Goal: Complete application form

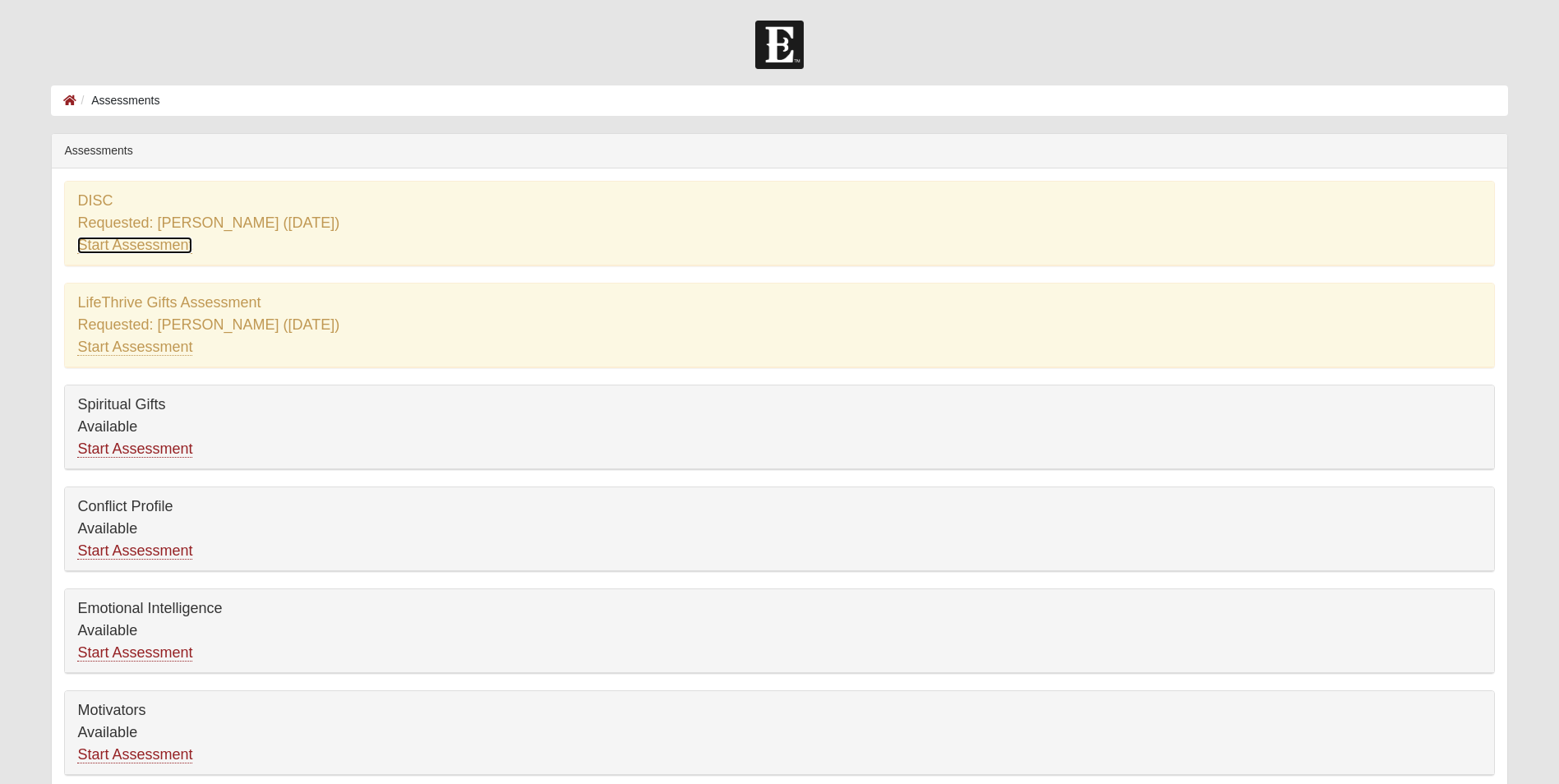
click at [161, 250] on link "Start Assessment" at bounding box center [135, 244] width 115 height 17
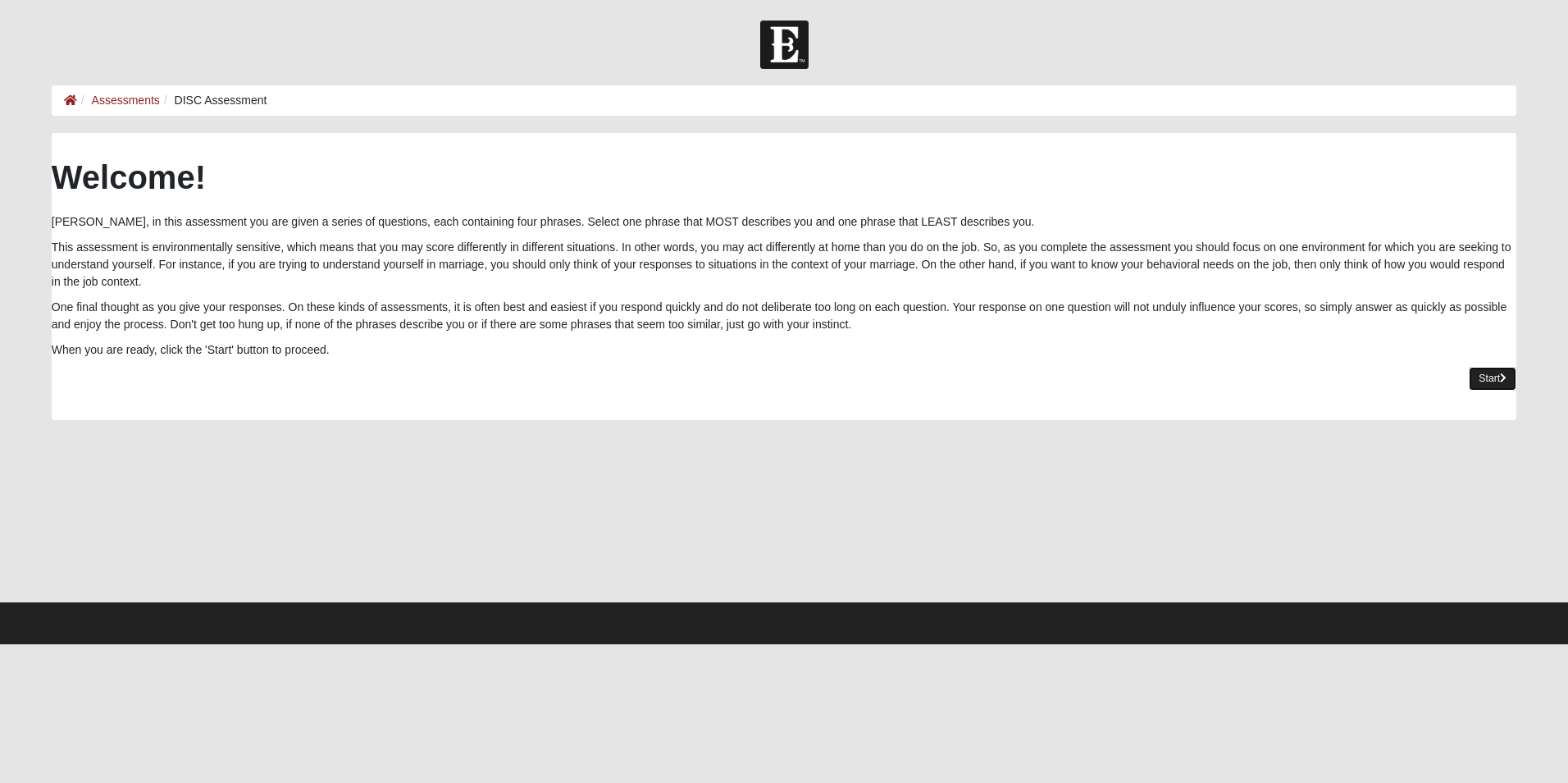
click at [1495, 373] on link "Start" at bounding box center [1493, 379] width 48 height 24
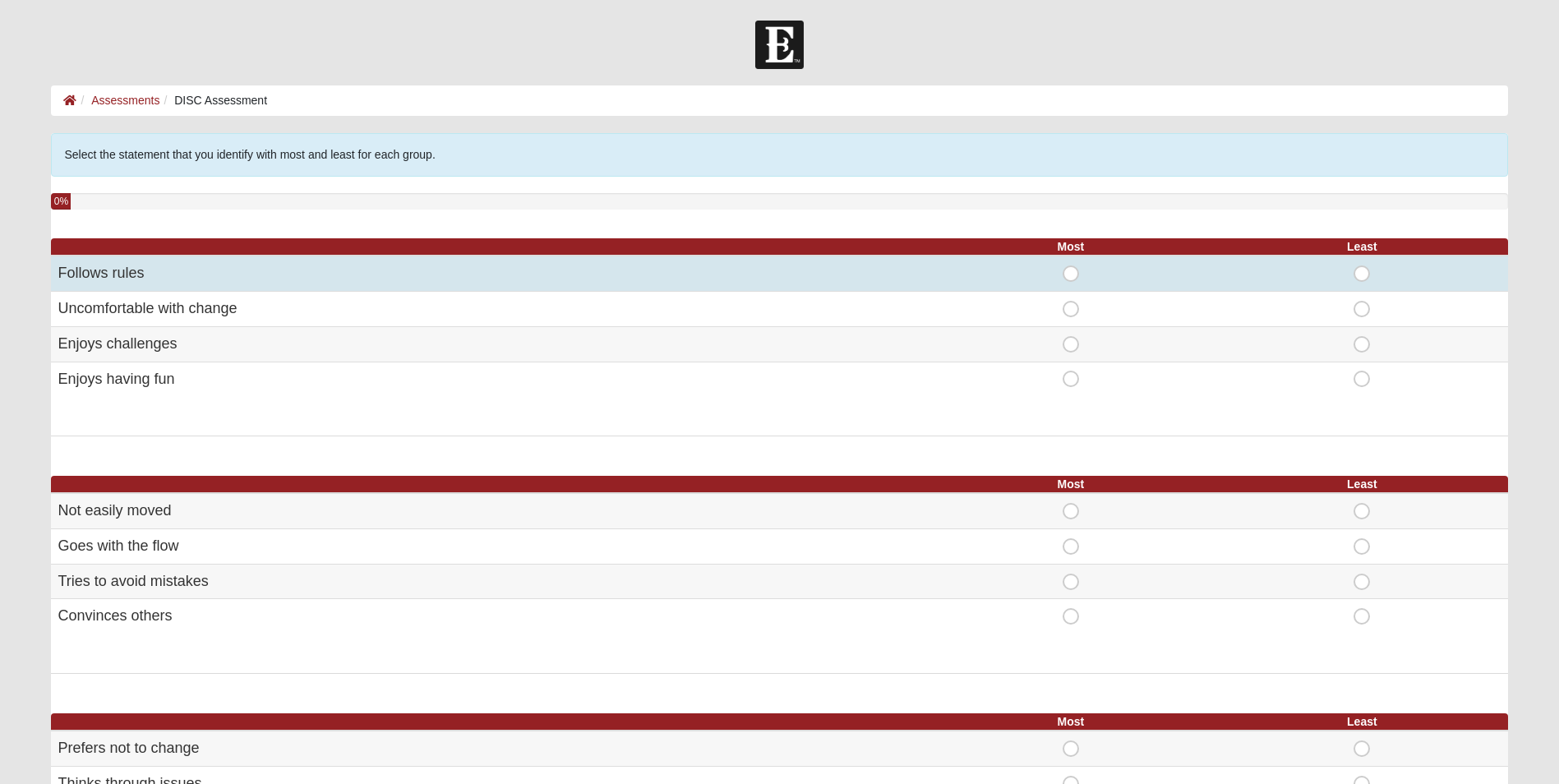
click at [1071, 265] on span "Most" at bounding box center [1071, 265] width 0 height 0
click at [1071, 272] on input "Most" at bounding box center [1076, 273] width 11 height 16
radio input "true"
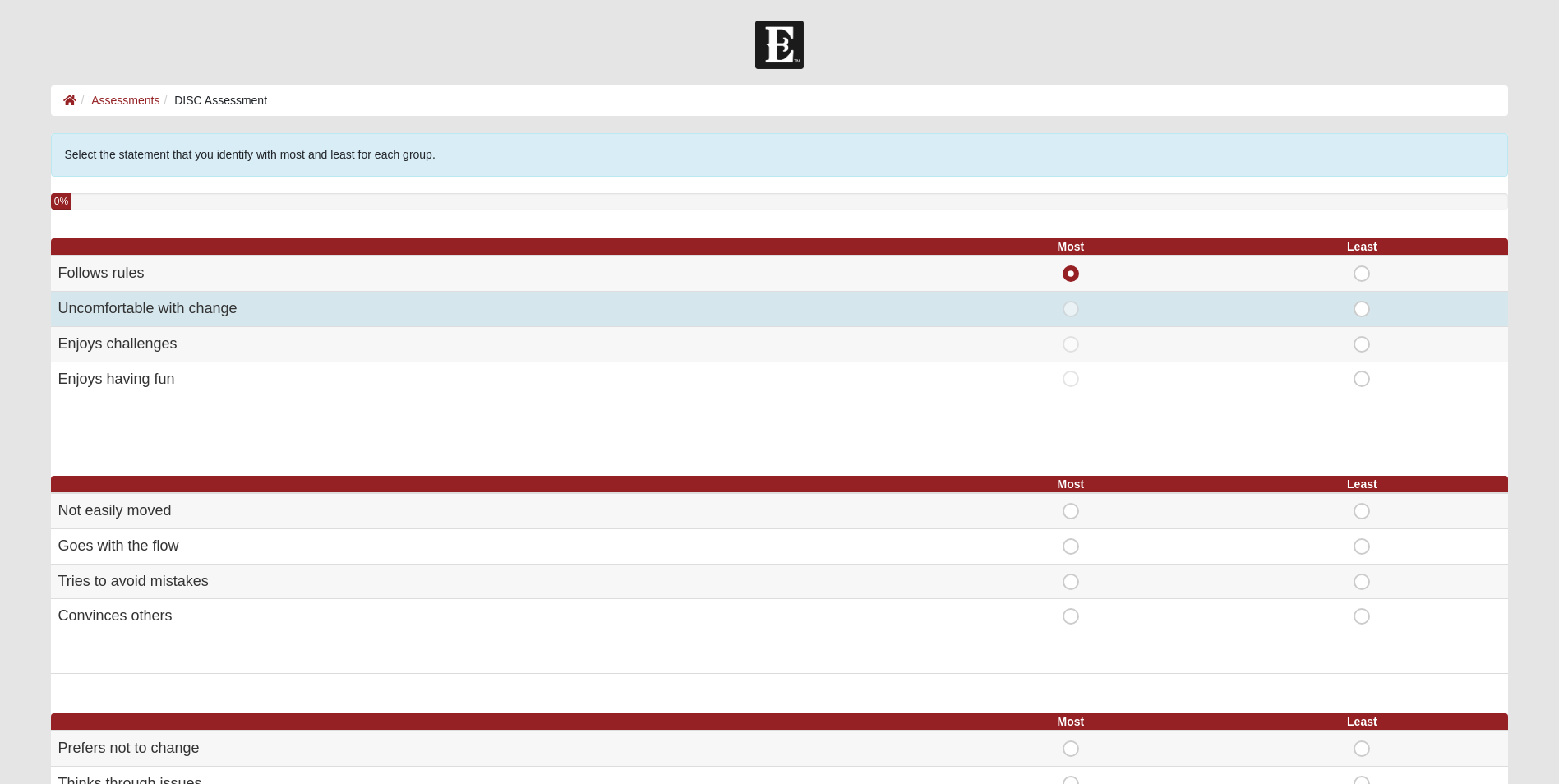
click at [1362, 301] on span "Least" at bounding box center [1362, 301] width 0 height 0
click at [1364, 306] on input "Least" at bounding box center [1367, 309] width 11 height 16
radio input "true"
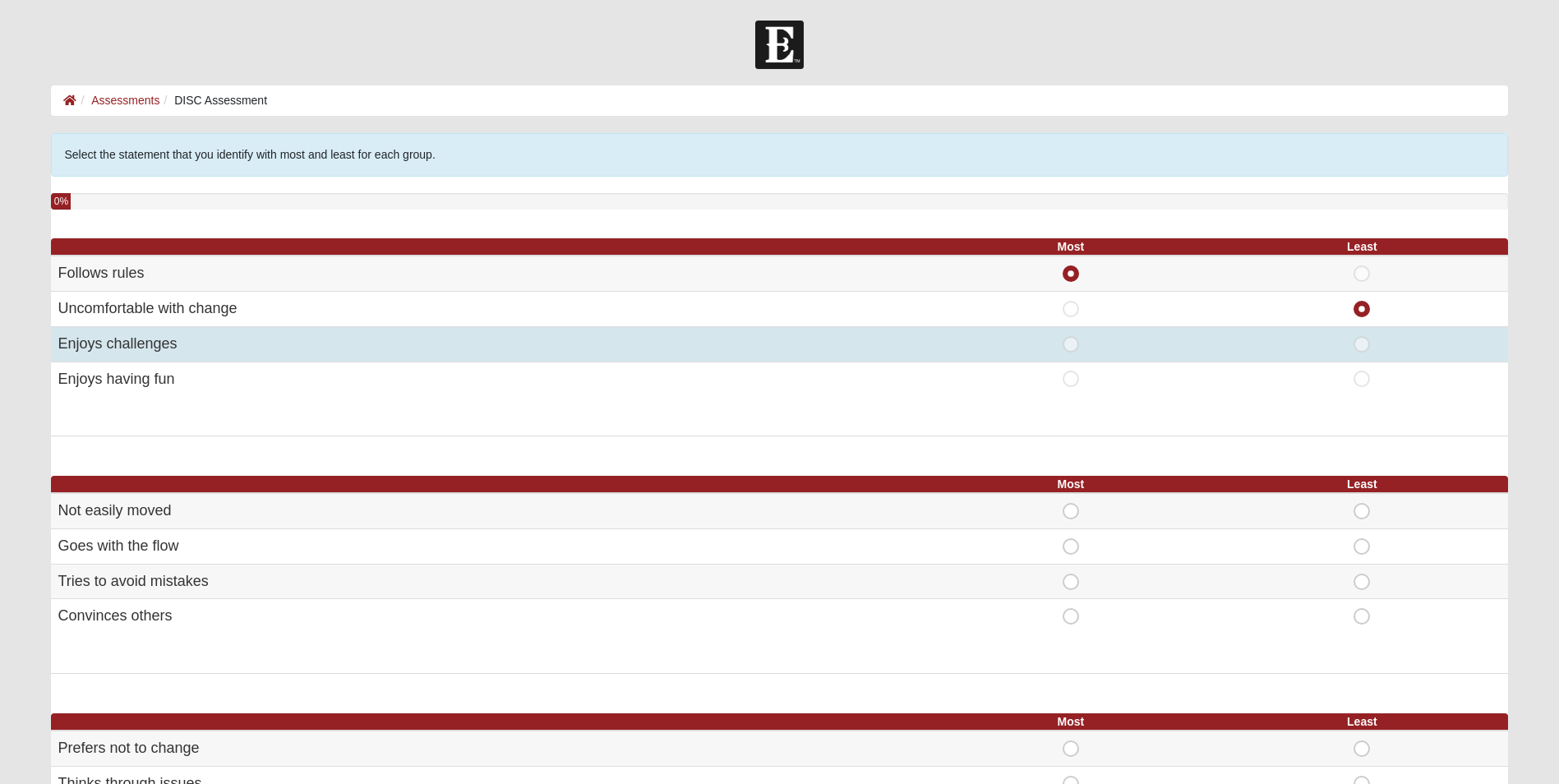
click at [1071, 336] on span "Most" at bounding box center [1071, 336] width 0 height 0
click at [1071, 347] on input "Most" at bounding box center [1076, 344] width 11 height 16
radio input "true"
radio input "false"
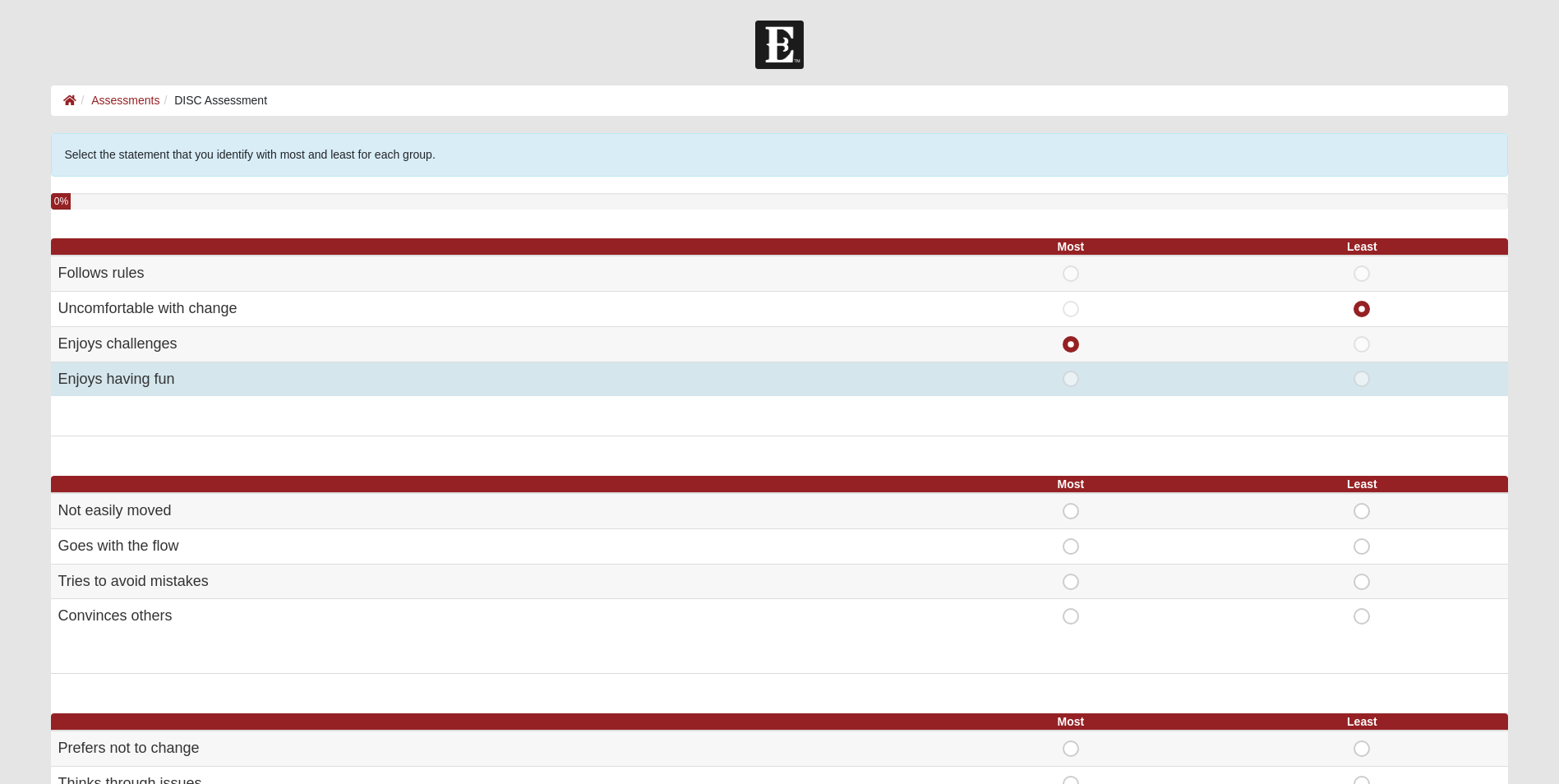
click at [1071, 371] on span "Most" at bounding box center [1071, 371] width 0 height 0
click at [1071, 381] on input "Most" at bounding box center [1076, 379] width 11 height 16
radio input "true"
radio input "false"
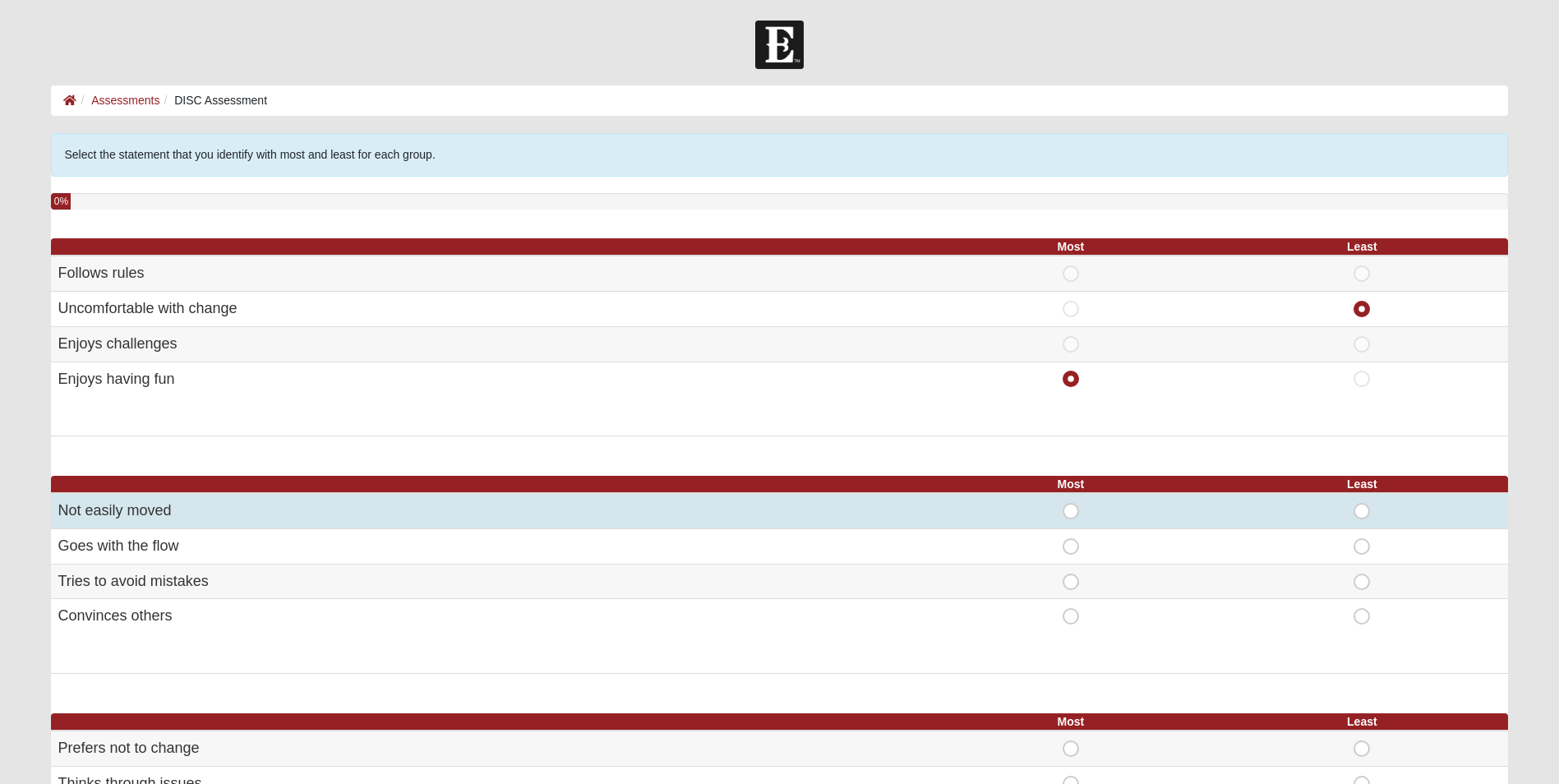
click at [1071, 503] on span "Most" at bounding box center [1071, 503] width 0 height 0
click at [1071, 508] on input "Most" at bounding box center [1076, 511] width 11 height 16
radio input "true"
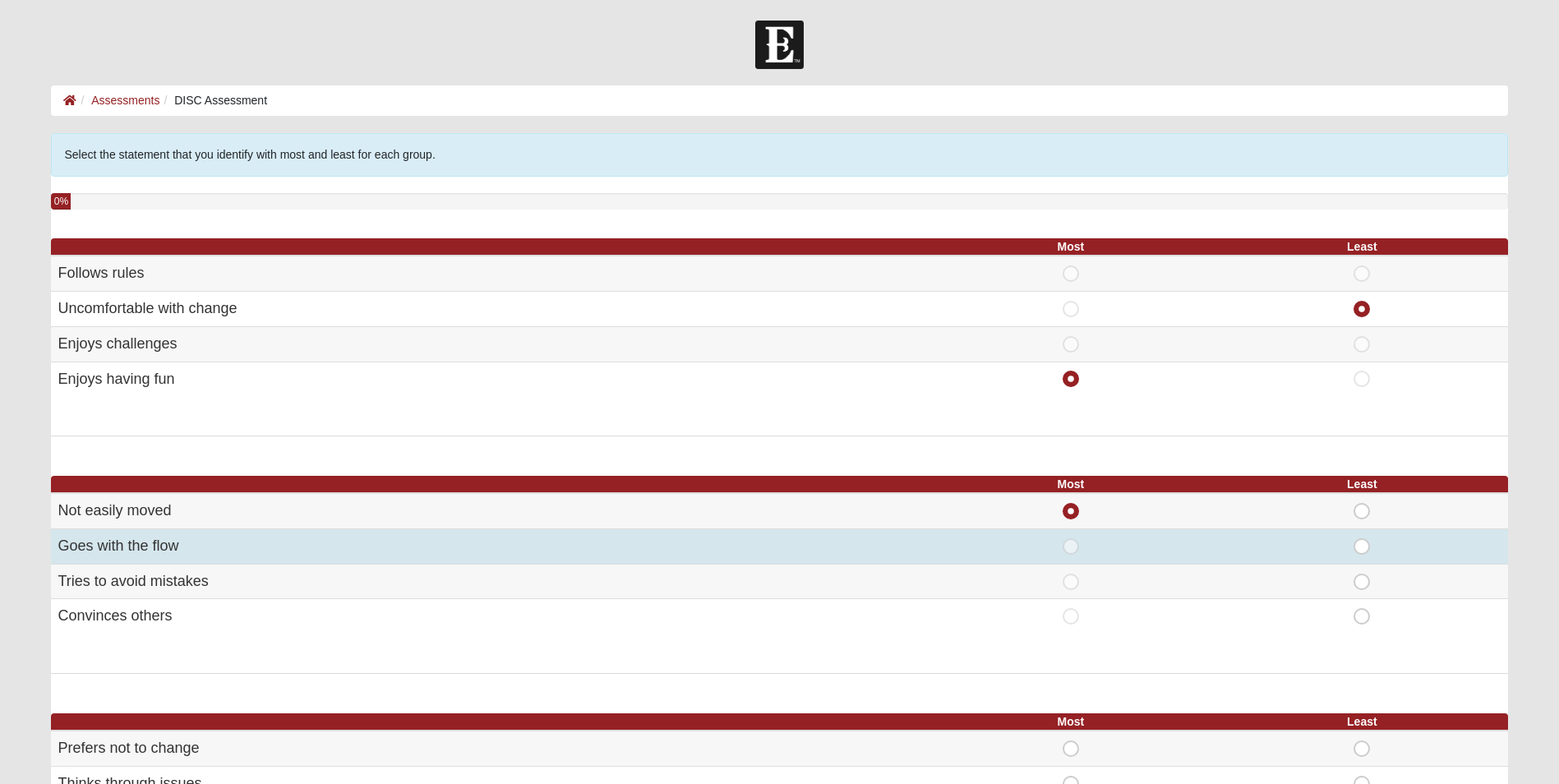
click at [1071, 538] on span "Most" at bounding box center [1071, 538] width 0 height 0
click at [1071, 545] on input "Most" at bounding box center [1076, 546] width 11 height 16
radio input "true"
radio input "false"
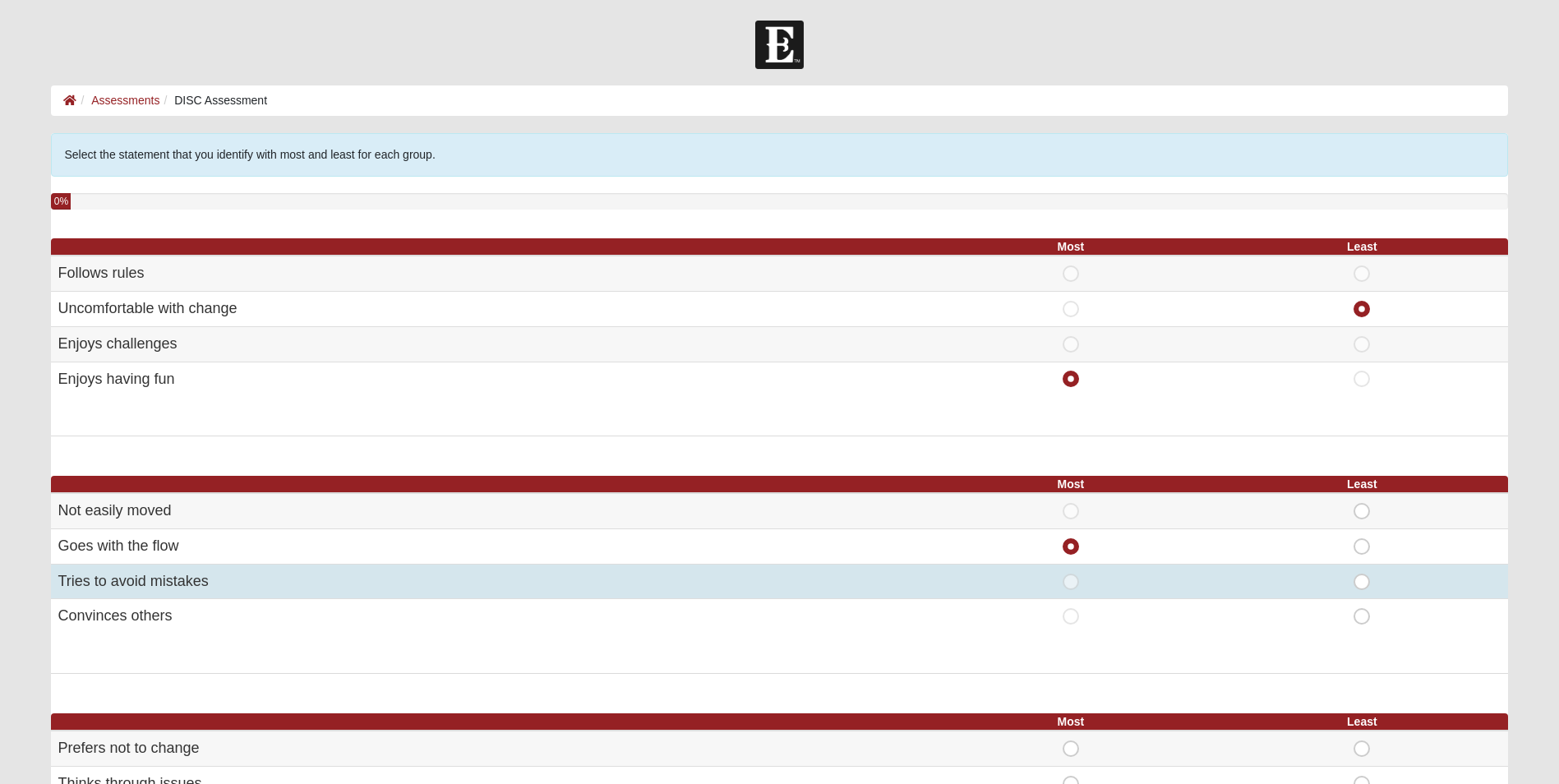
click at [1071, 574] on span "Most" at bounding box center [1071, 574] width 0 height 0
click at [1071, 584] on input "Most" at bounding box center [1076, 582] width 11 height 16
radio input "true"
radio input "false"
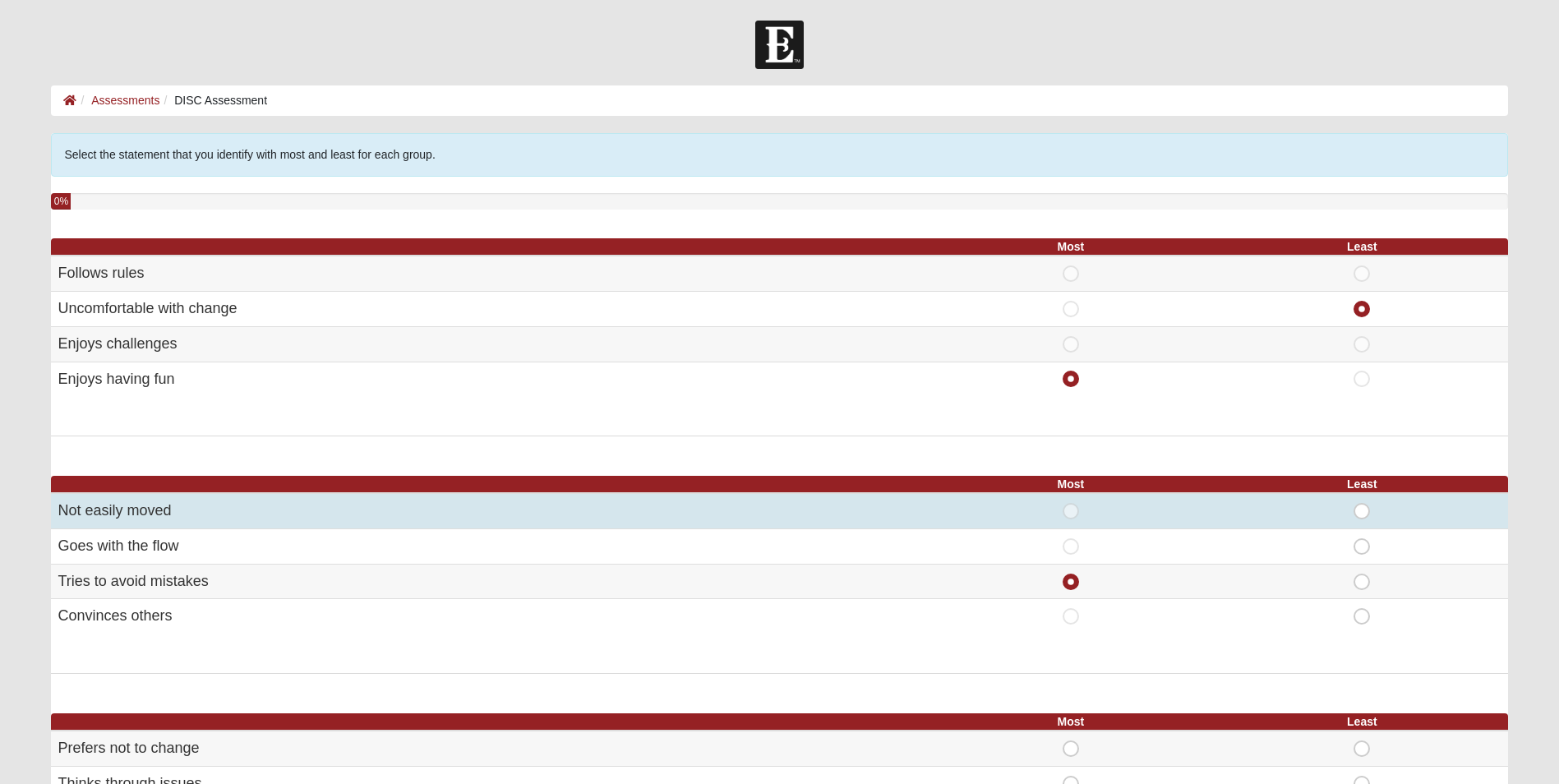
click at [1071, 503] on span "Most" at bounding box center [1071, 503] width 0 height 0
click at [1073, 516] on input "Most" at bounding box center [1076, 511] width 11 height 16
radio input "true"
radio input "false"
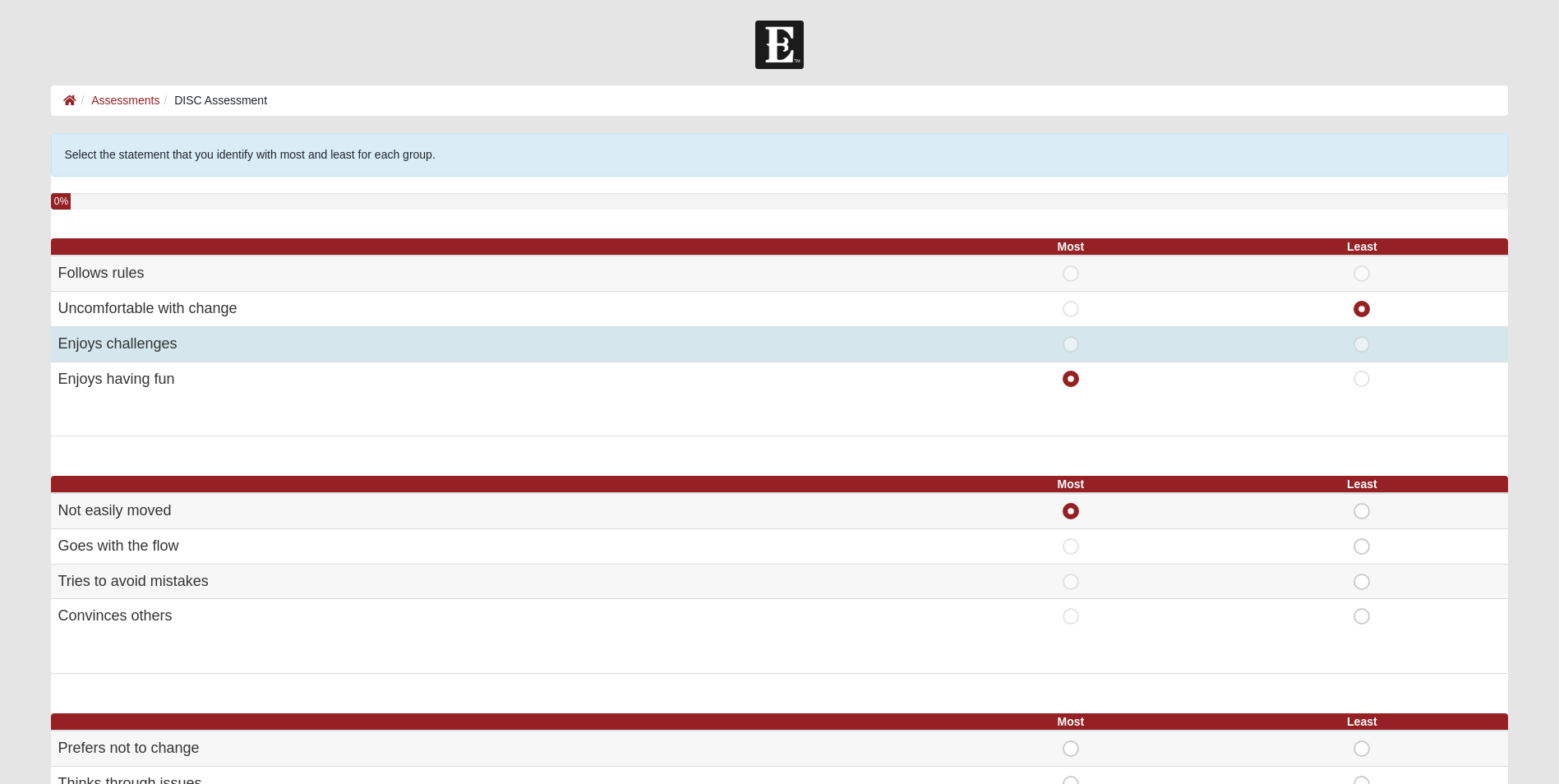
click at [1071, 336] on span "Most" at bounding box center [1071, 336] width 0 height 0
click at [1075, 351] on input "Most" at bounding box center [1076, 344] width 11 height 16
radio input "true"
radio input "false"
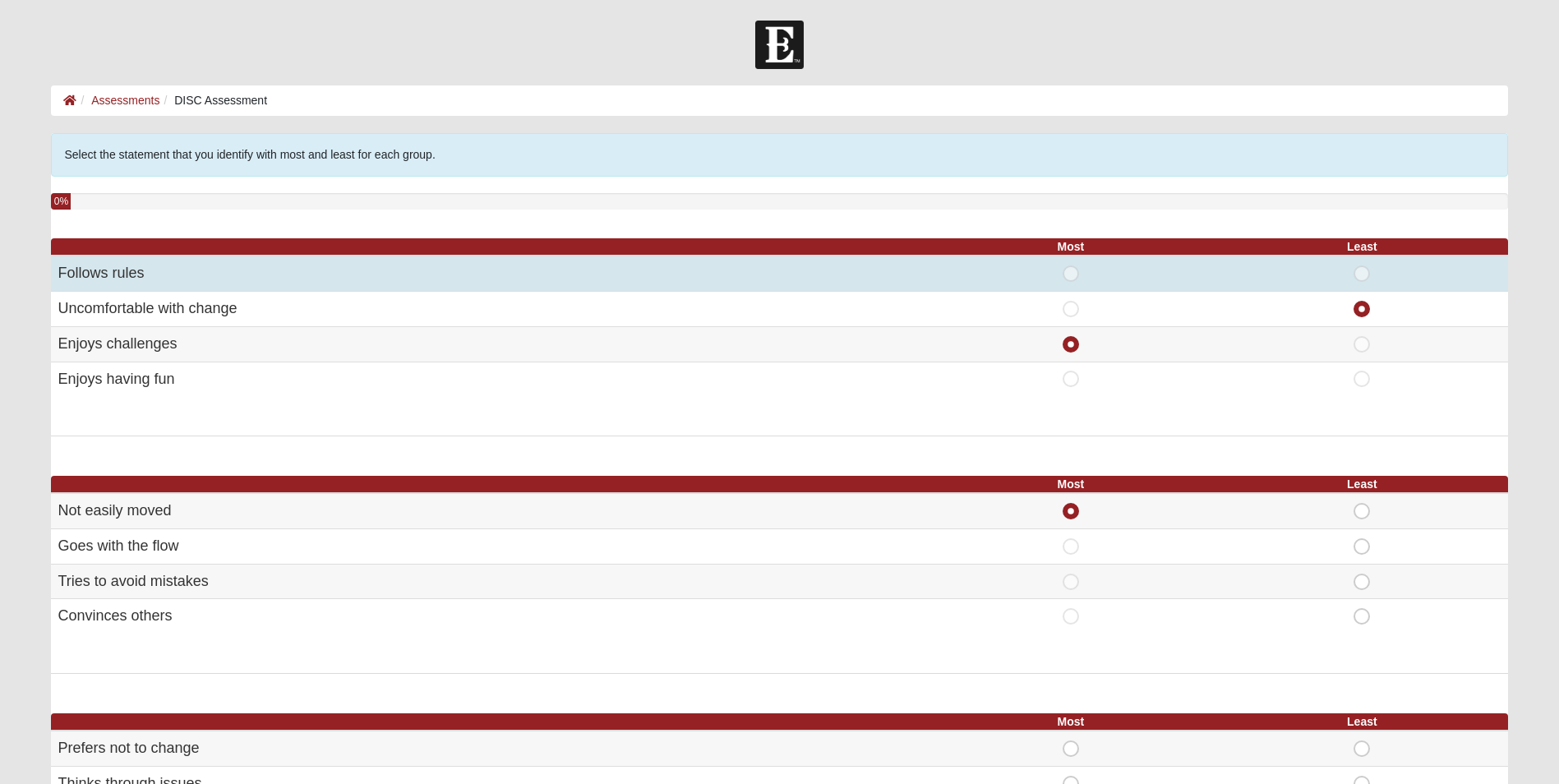
click at [1071, 265] on span "Most" at bounding box center [1071, 265] width 0 height 0
click at [1075, 278] on input "Most" at bounding box center [1076, 273] width 11 height 16
radio input "true"
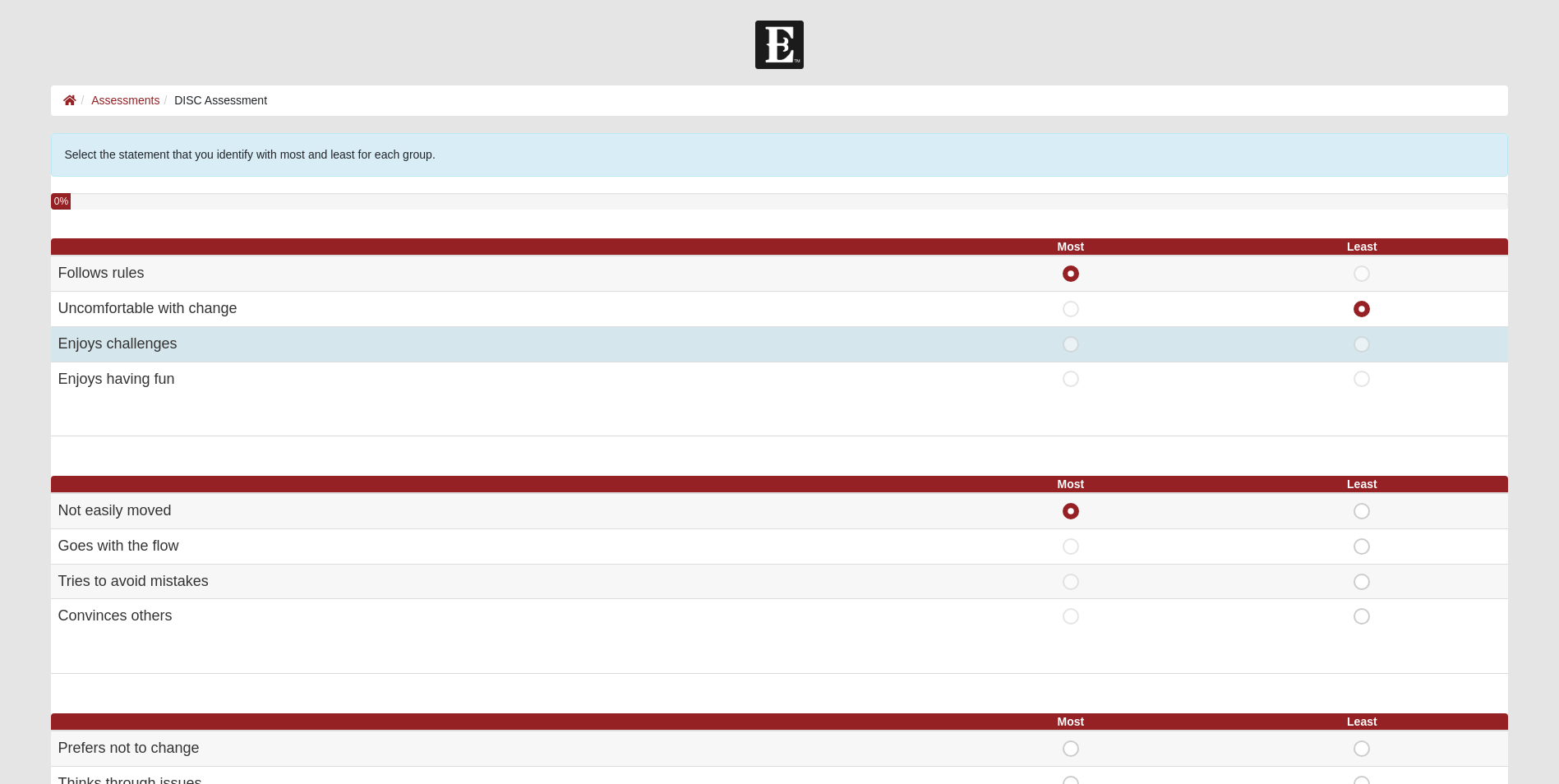
click at [1071, 336] on span "Most" at bounding box center [1071, 336] width 0 height 0
click at [1071, 343] on input "Most" at bounding box center [1076, 344] width 11 height 16
radio input "true"
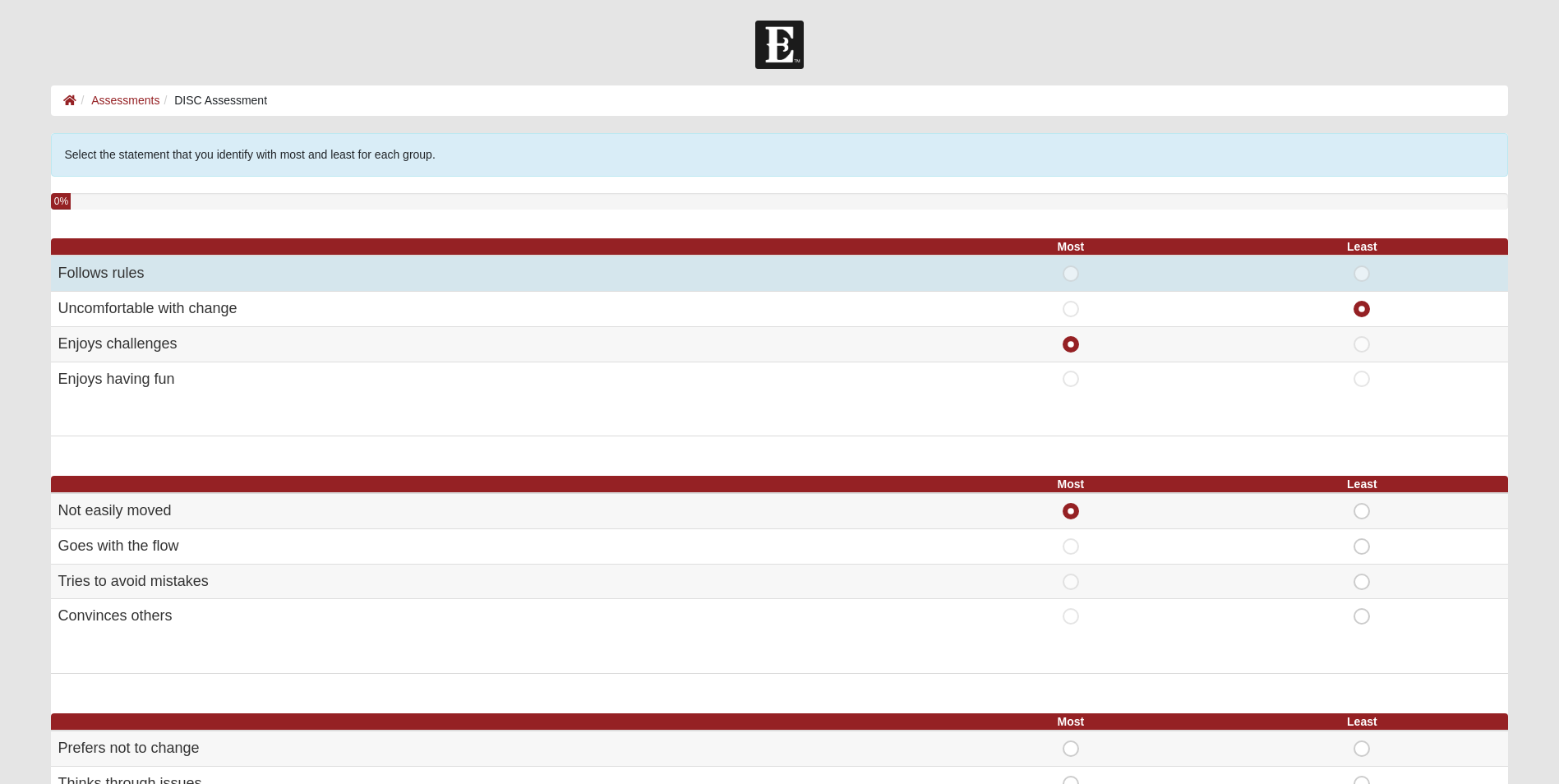
click at [1071, 265] on span "Most" at bounding box center [1071, 265] width 0 height 0
click at [1071, 270] on input "Most" at bounding box center [1076, 273] width 11 height 16
radio input "true"
radio input "false"
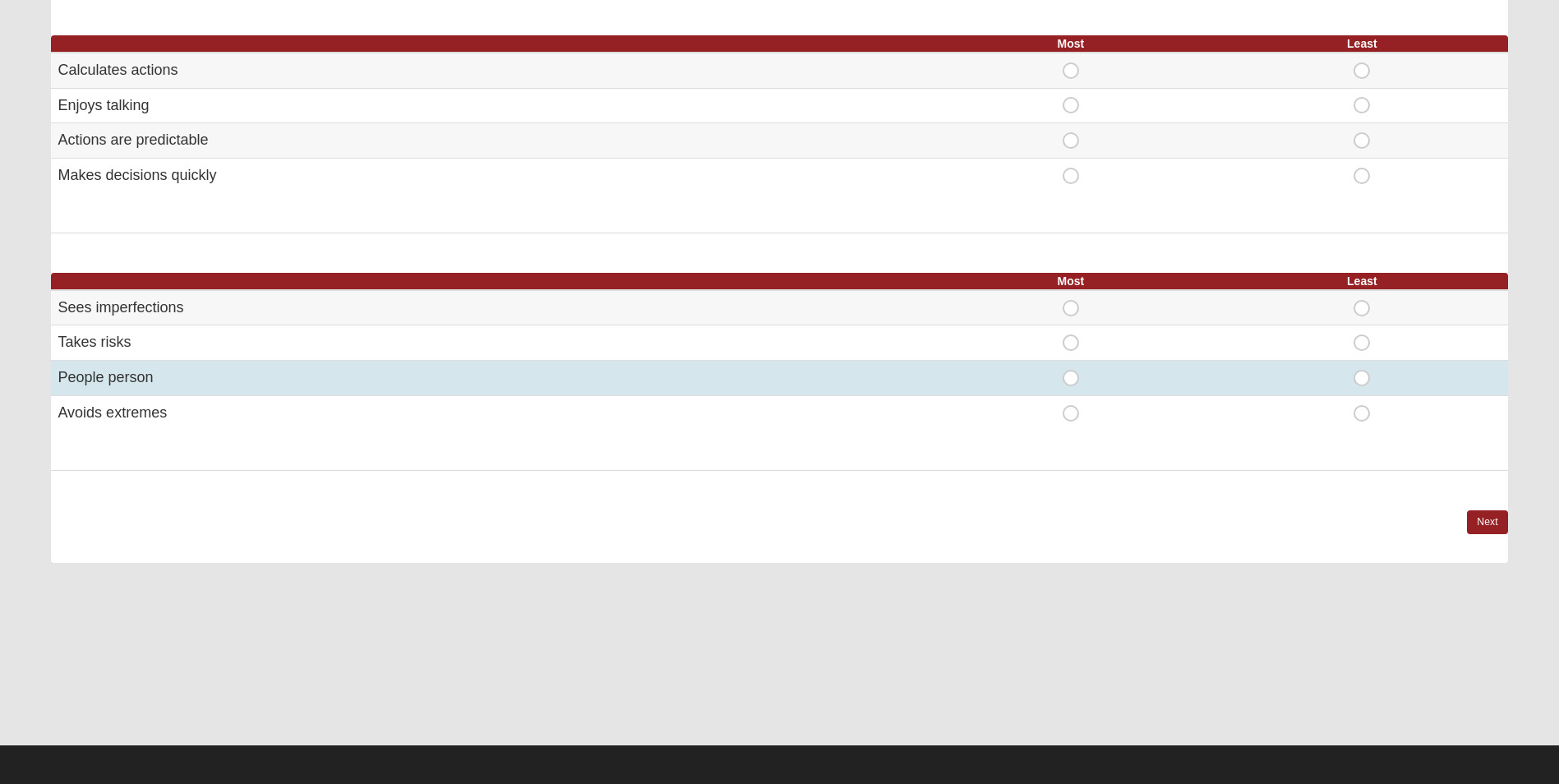
scroll to position [918, 0]
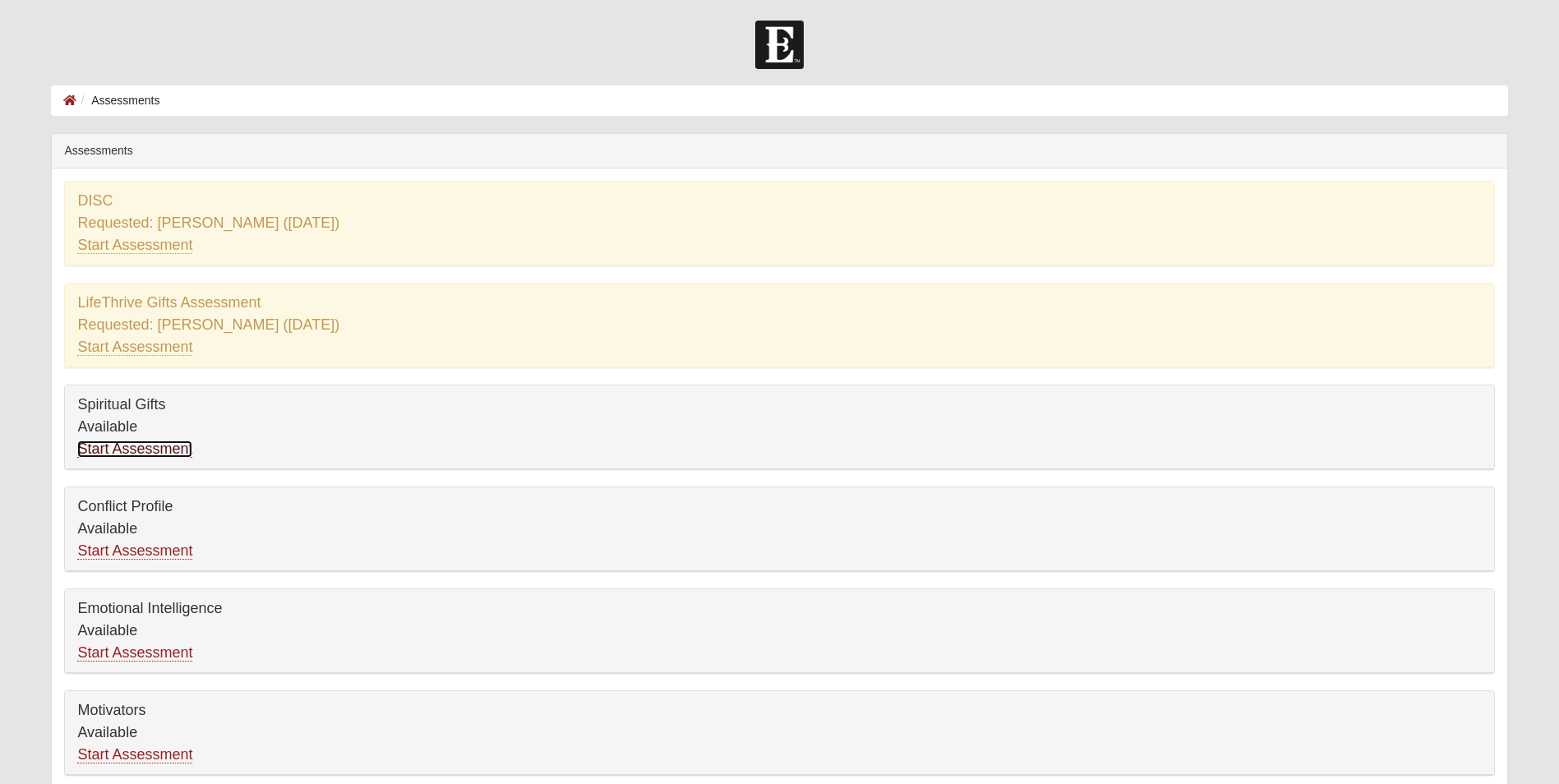
click at [118, 442] on link "Start Assessment" at bounding box center [135, 448] width 115 height 17
